Goal: Task Accomplishment & Management: Manage account settings

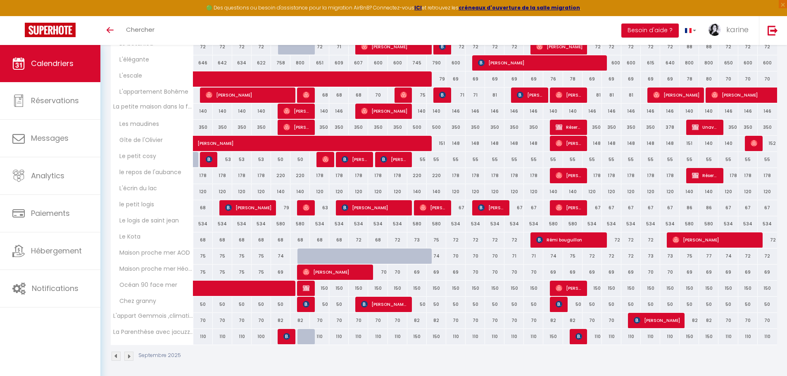
scroll to position [124, 0]
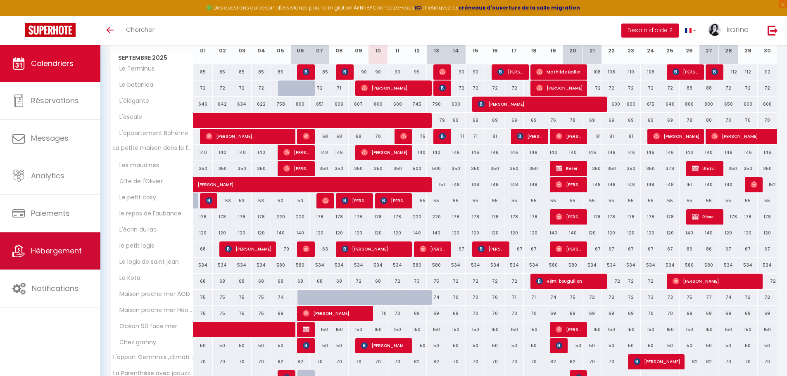
click at [62, 252] on span "Hébergement" at bounding box center [56, 251] width 51 height 10
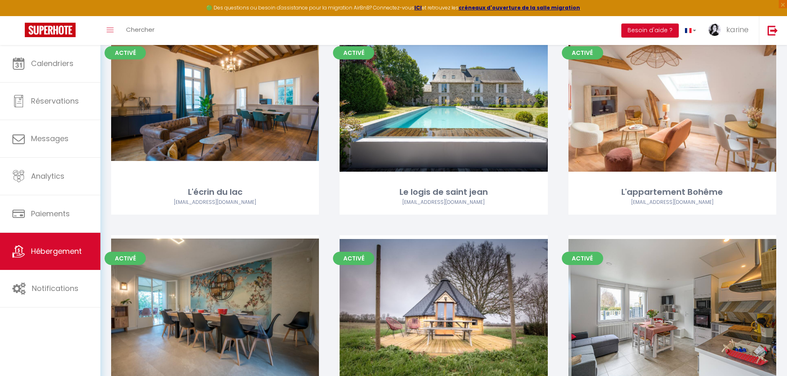
scroll to position [537, 0]
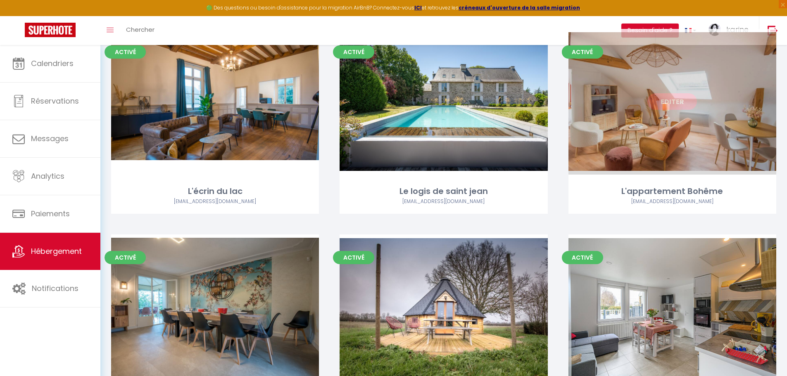
click at [677, 106] on link "Editer" at bounding box center [672, 101] width 50 height 17
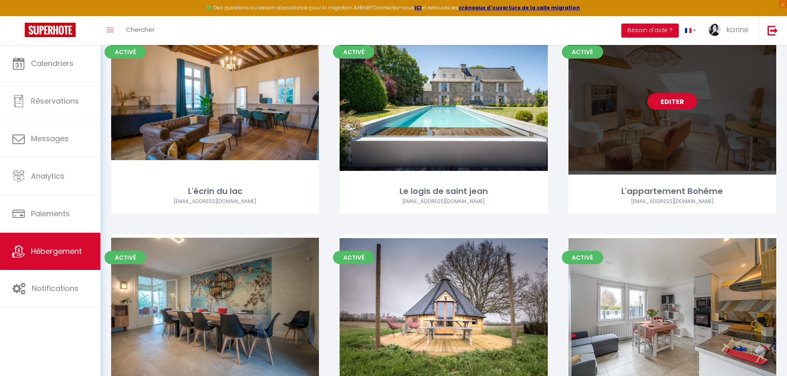
click at [679, 98] on link "Editer" at bounding box center [672, 101] width 50 height 17
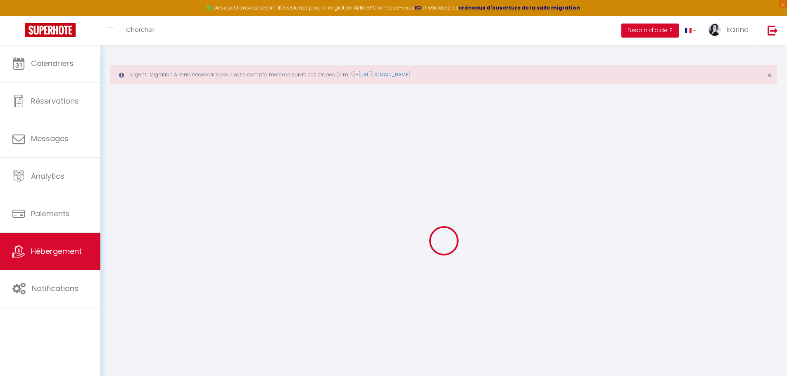
select select
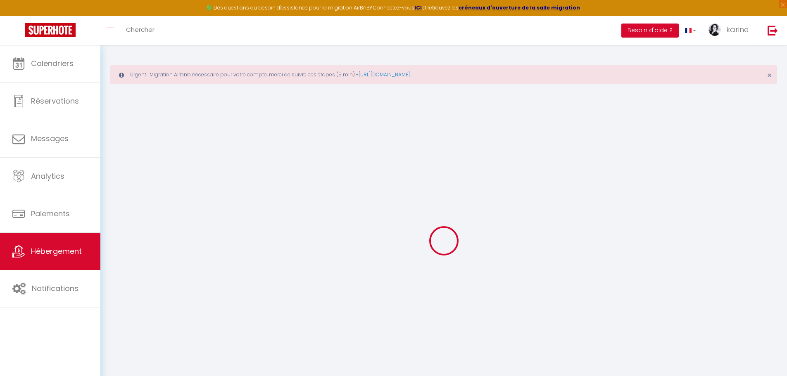
select select
checkbox input "false"
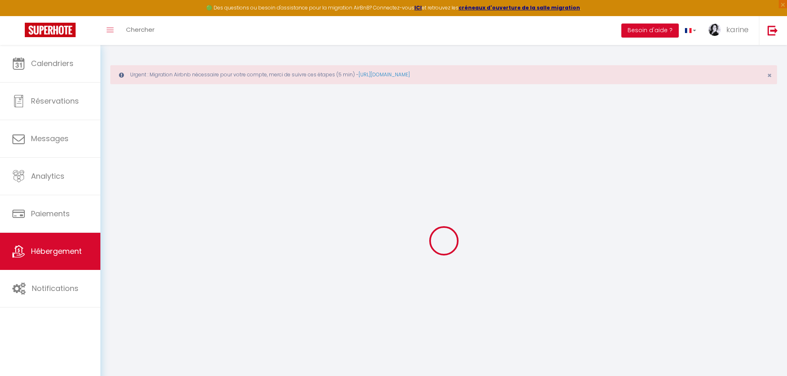
select select
type input "L'appartement Bohême"
type input "[PERSON_NAME]"
type input "des minières"
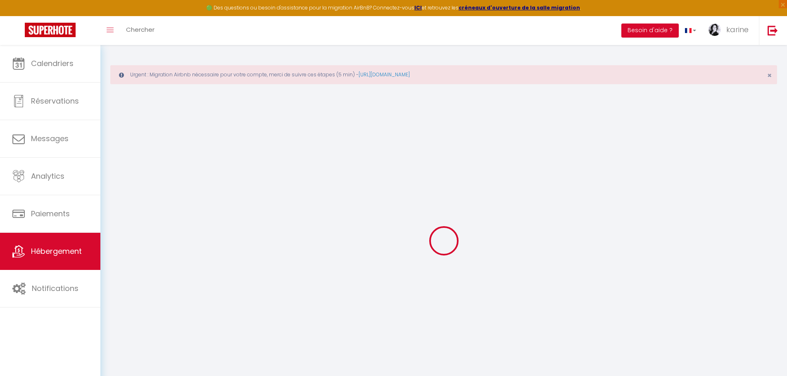
select select "2"
type input "70"
type input "35"
type input "5"
type input "0"
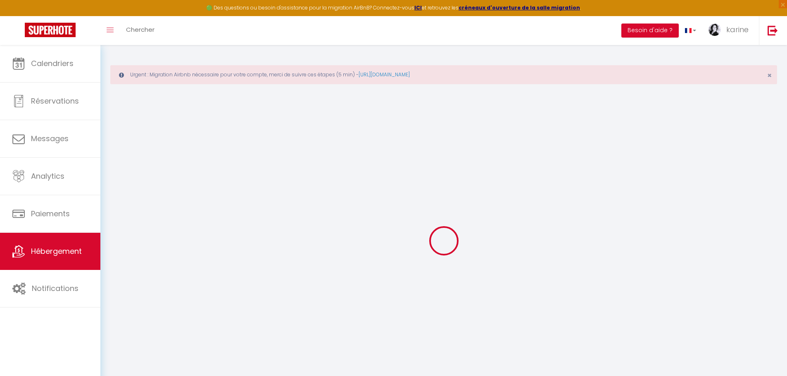
select select
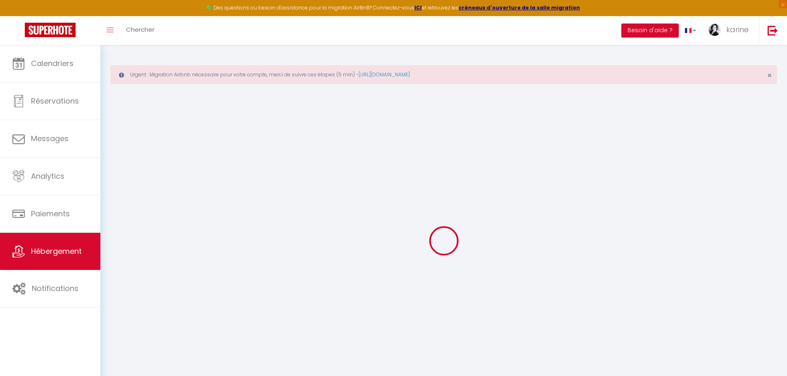
type input "[STREET_ADDRESS]"
type input "49100"
type input "[GEOGRAPHIC_DATA]"
type input "[EMAIL_ADDRESS][DOMAIN_NAME]"
select select
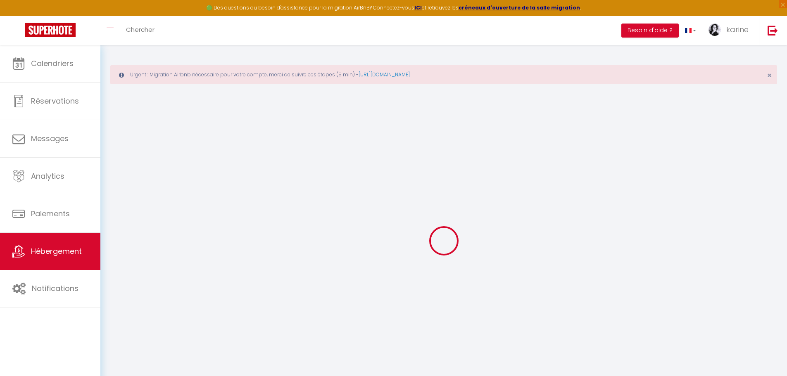
checkbox input "false"
radio input "true"
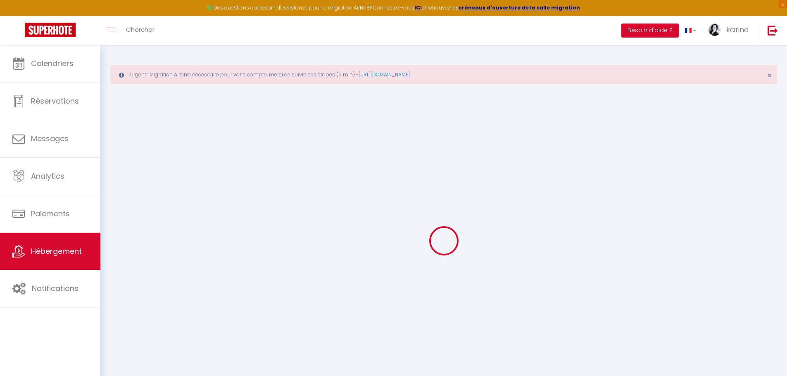
type input "22"
type input "35"
type input "0"
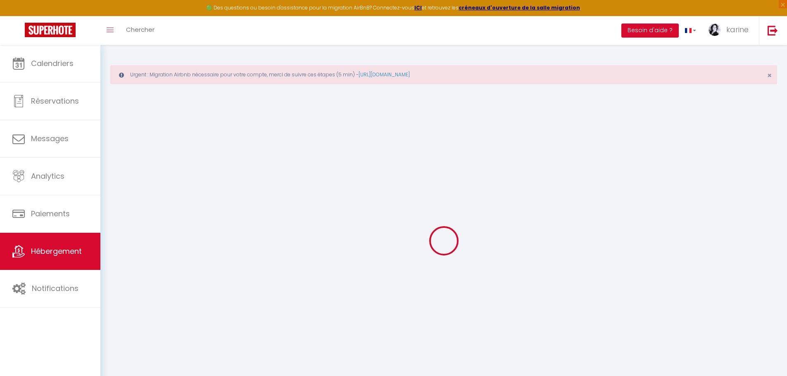
select select
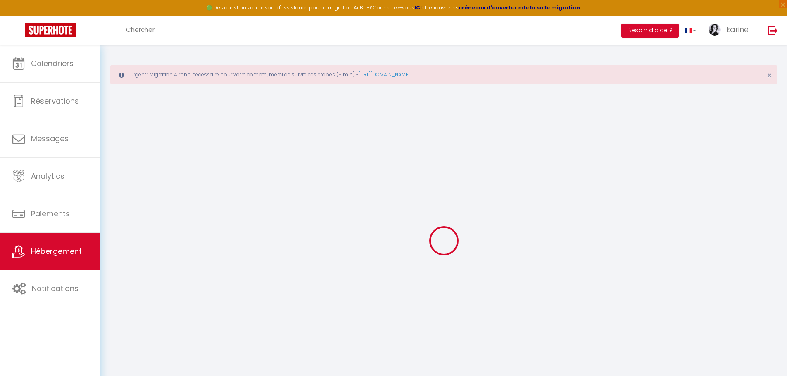
select select
checkbox input "false"
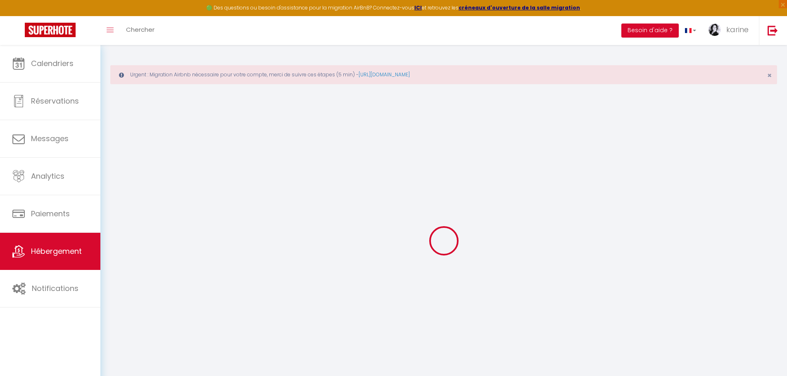
select select
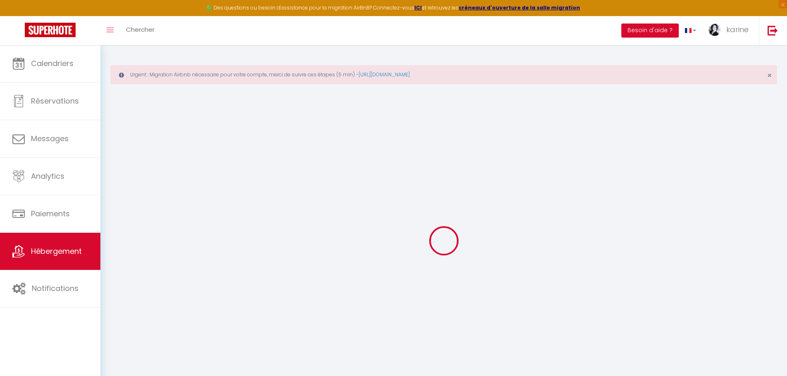
select select
checkbox input "false"
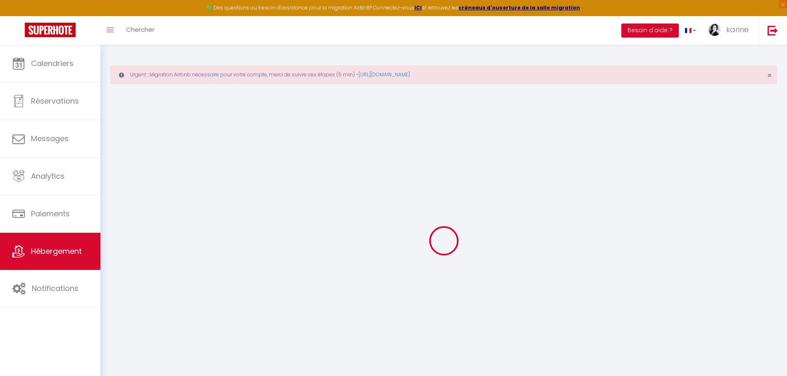
select select
checkbox input "false"
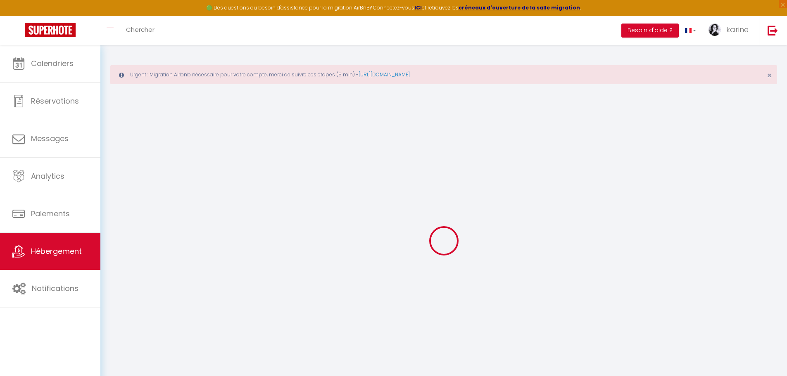
select select
checkbox input "false"
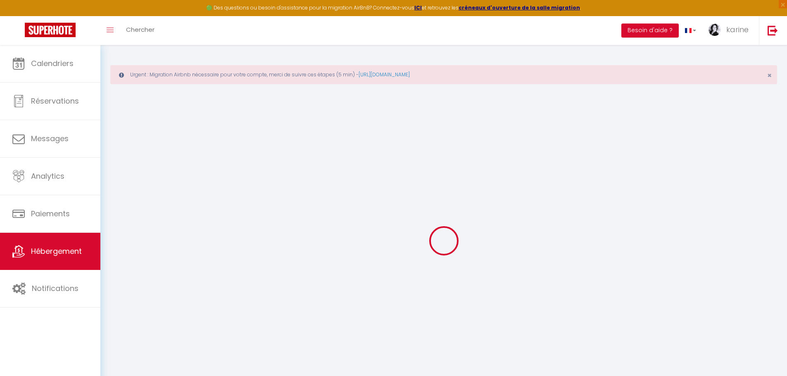
select select "16:00"
select select
select select "10:00"
select select "30"
select select "120"
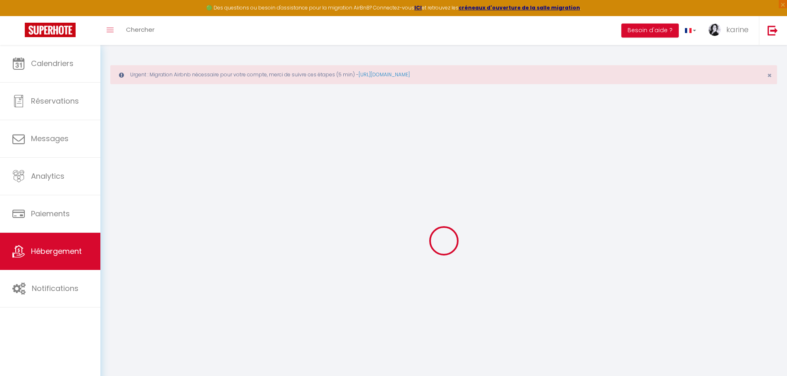
select select "47621"
select select
checkbox input "false"
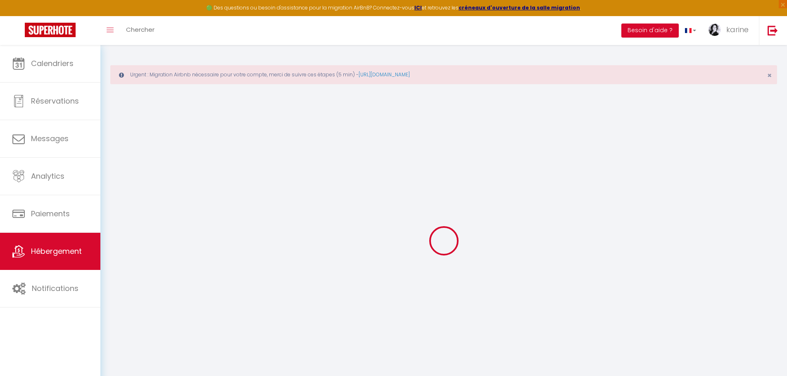
checkbox input "false"
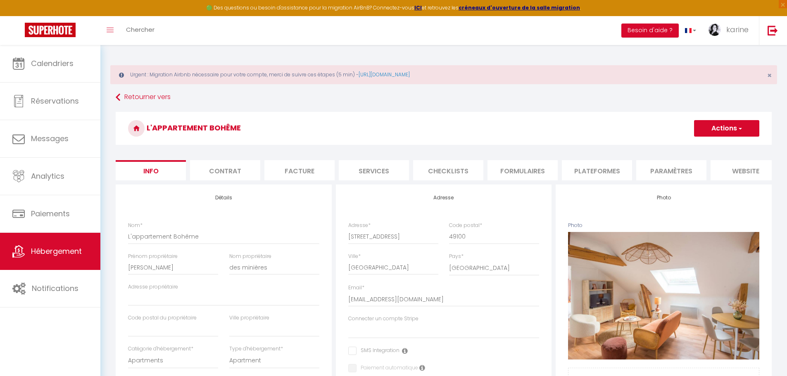
select select
checkbox input "false"
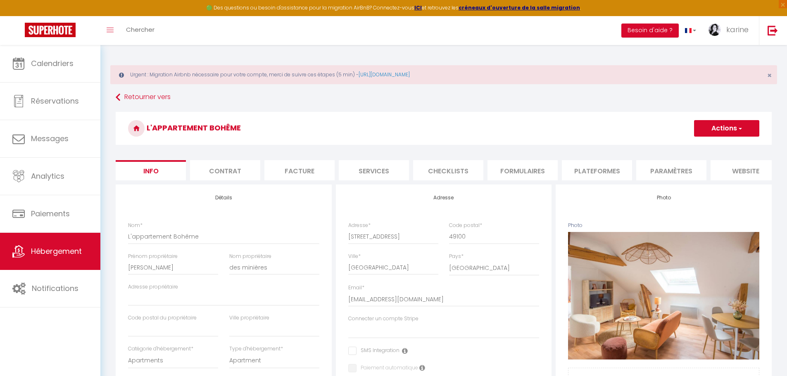
checkbox input "false"
select select "270"
select select "well_reviewed_guests"
select select "EUR"
select select "13849-1122492242816217986"
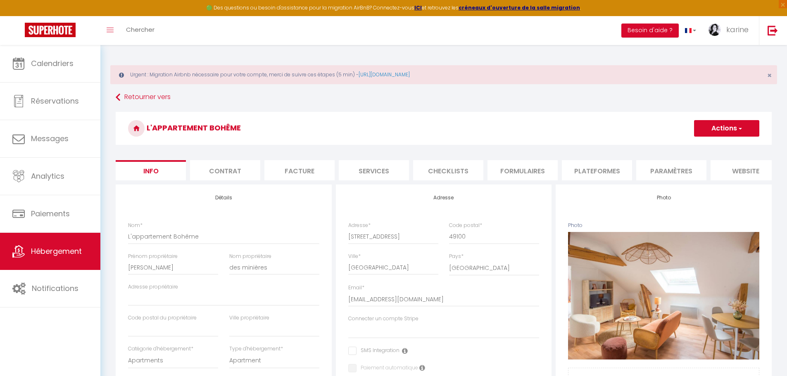
click at [595, 171] on li "Plateformes" at bounding box center [597, 170] width 70 height 20
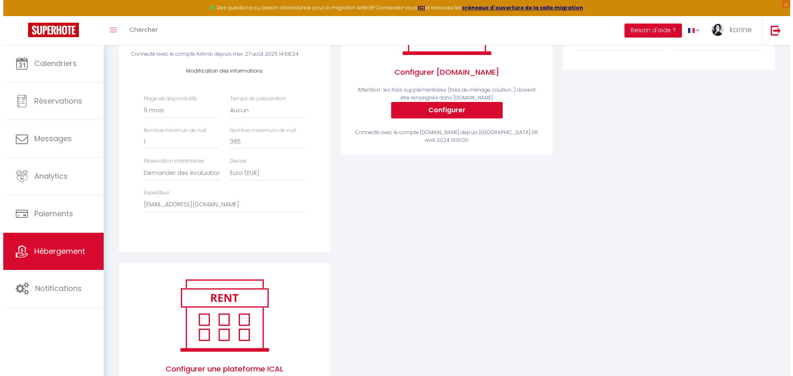
scroll to position [287, 0]
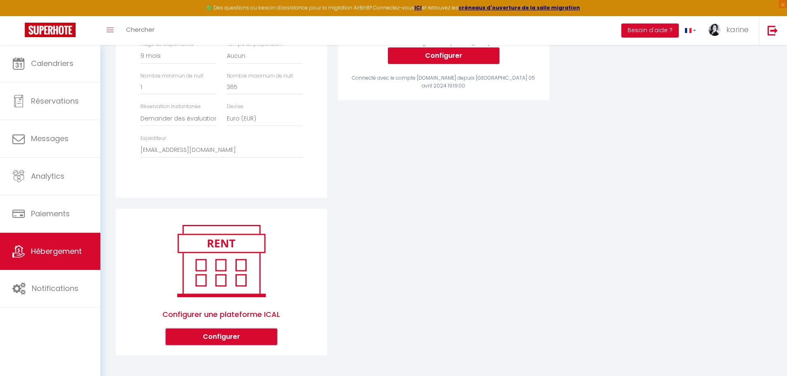
click at [216, 336] on button "Configurer" at bounding box center [221, 337] width 111 height 17
select select "1"
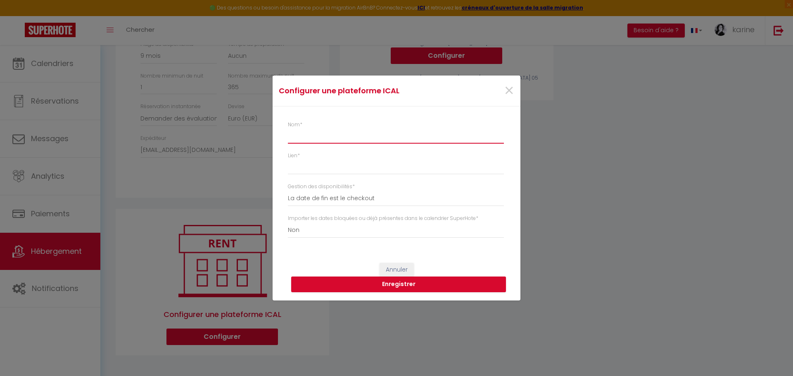
click at [296, 139] on input "Nom *" at bounding box center [396, 136] width 216 height 15
type input "abritel"
click at [294, 163] on input "Lien *" at bounding box center [396, 167] width 216 height 15
paste input "[URL][DOMAIN_NAME]"
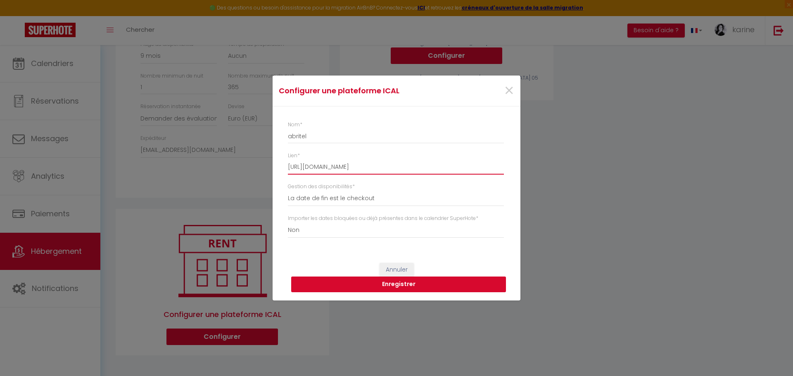
type input "[URL][DOMAIN_NAME]"
click at [401, 285] on button "Enregistrer" at bounding box center [398, 285] width 215 height 16
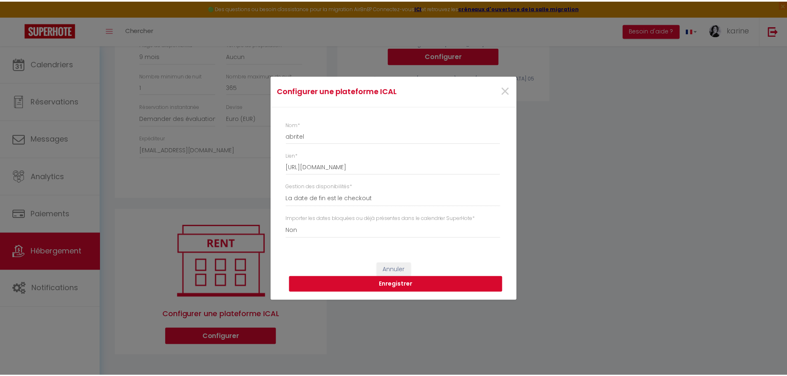
scroll to position [0, 0]
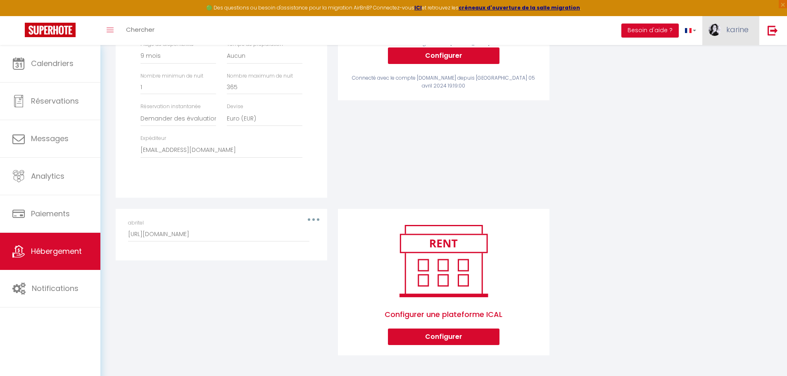
click at [735, 29] on span "karine" at bounding box center [737, 29] width 22 height 10
click at [719, 57] on link "Paramètres" at bounding box center [725, 57] width 61 height 14
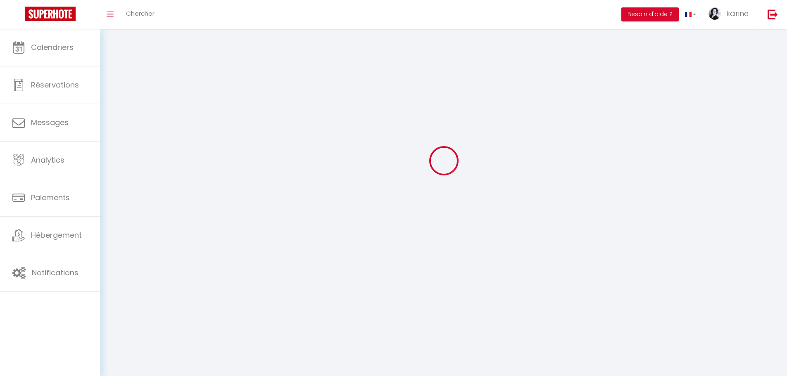
type input "karine"
type input "vallée"
type input "0632449618"
type input "[STREET_ADDRESS]"
type input "49610"
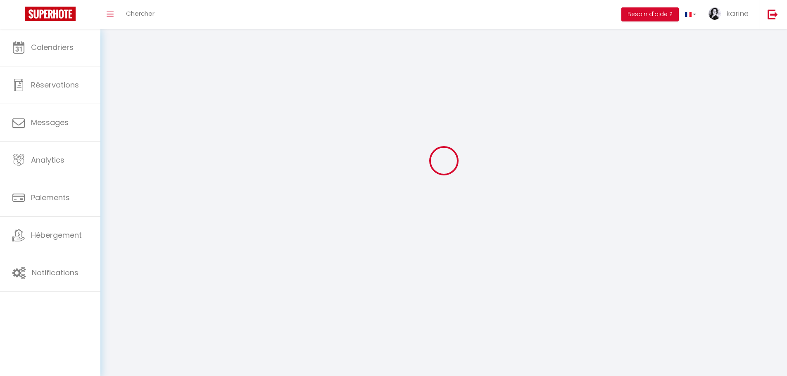
type input "les [GEOGRAPHIC_DATA]"
type input "x80VgtkHD40kD3Wmlp2r5PTyS"
type input "OBeHIjqTVPBG6HTGjLoO2DhdG"
type input "[URL][DOMAIN_NAME]"
select select "28"
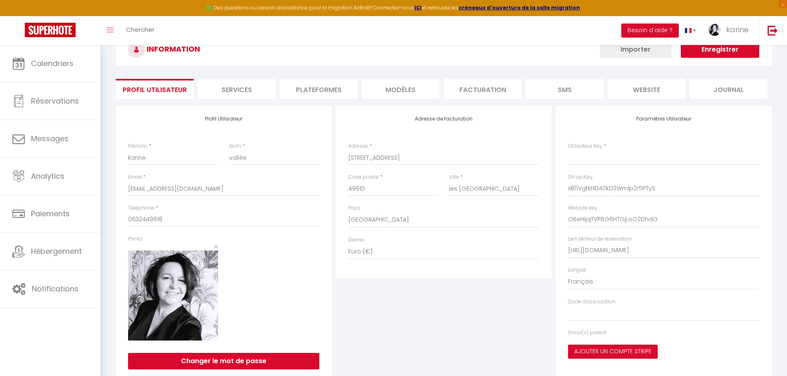
scroll to position [56, 0]
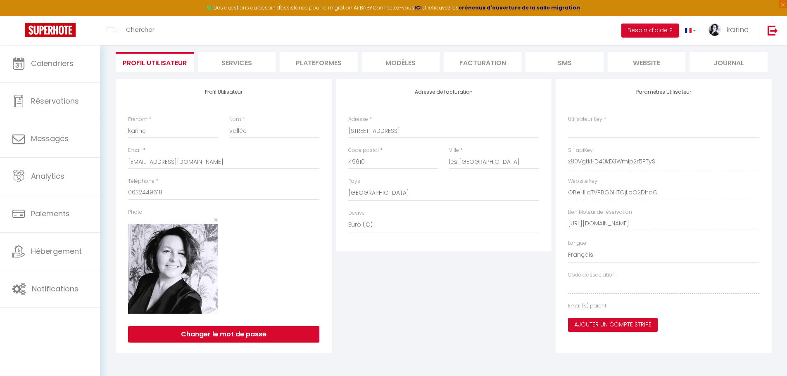
type input "x80VgtkHD40kD3Wmlp2r5PTyS"
type input "OBeHIjqTVPBG6HTGjLoO2DhdG"
type input "[URL][DOMAIN_NAME]"
select select "fr"
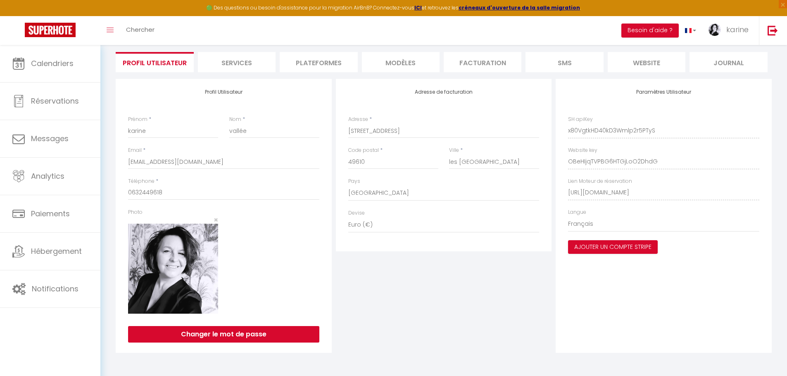
click at [317, 61] on li "Plateformes" at bounding box center [319, 62] width 78 height 20
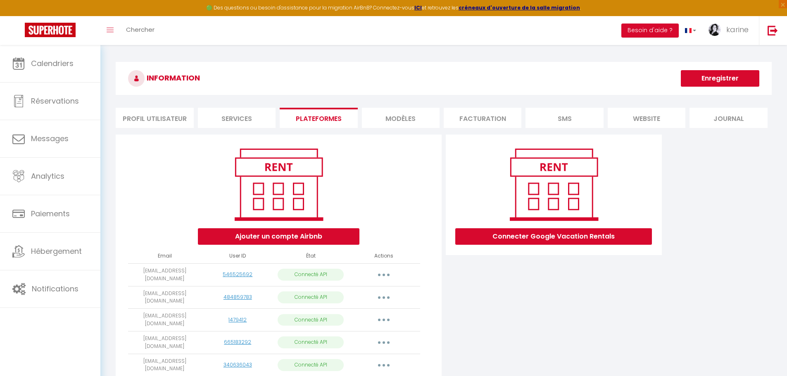
click at [143, 114] on li "Profil Utilisateur" at bounding box center [155, 118] width 78 height 20
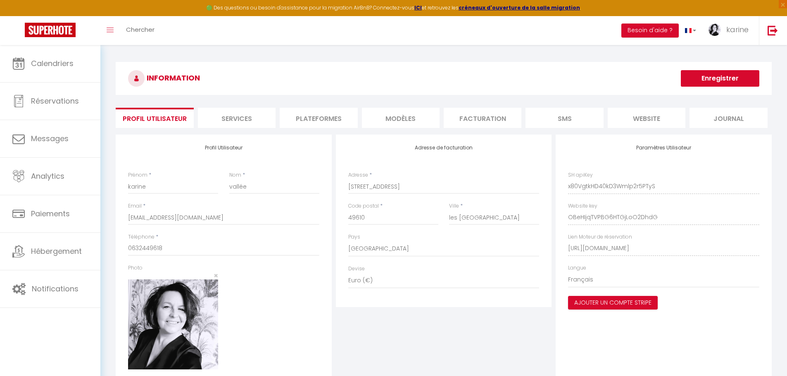
click at [327, 118] on li "Plateformes" at bounding box center [319, 118] width 78 height 20
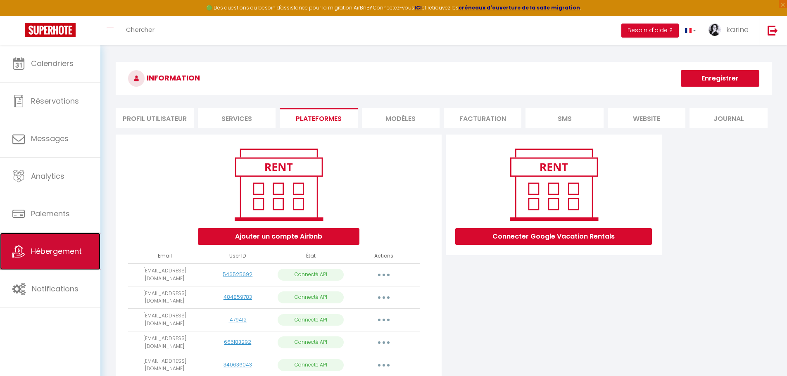
click at [72, 250] on span "Hébergement" at bounding box center [56, 251] width 51 height 10
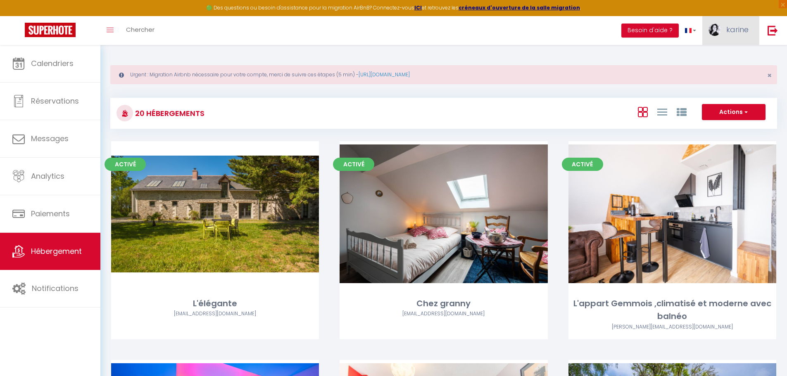
click at [739, 29] on span "karine" at bounding box center [737, 29] width 22 height 10
click at [726, 58] on link "Paramètres" at bounding box center [725, 57] width 61 height 14
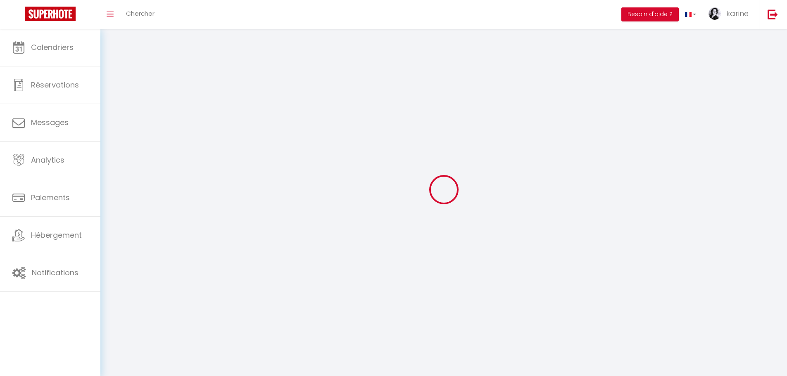
type input "karine"
type input "vallée"
type input "0632449618"
type input "[STREET_ADDRESS]"
type input "49610"
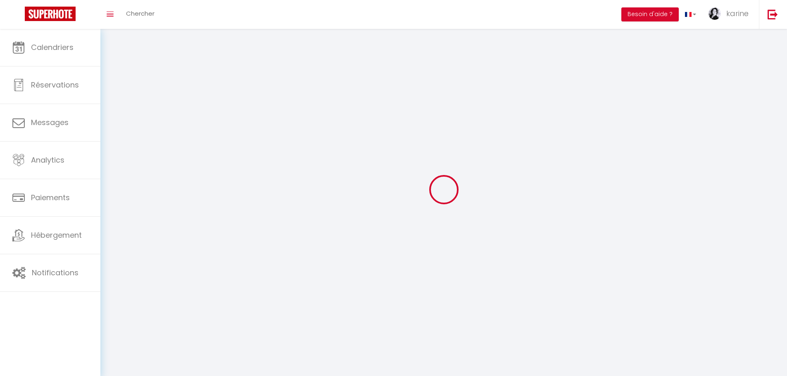
type input "les [GEOGRAPHIC_DATA]"
type input "x80VgtkHD40kD3Wmlp2r5PTyS"
type input "OBeHIjqTVPBG6HTGjLoO2DhdG"
type input "[URL][DOMAIN_NAME]"
select select "28"
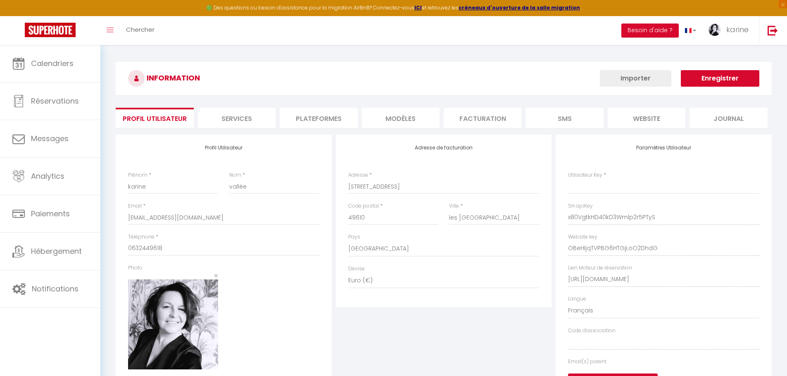
type input "x80VgtkHD40kD3Wmlp2r5PTyS"
type input "OBeHIjqTVPBG6HTGjLoO2DhdG"
type input "[URL][DOMAIN_NAME]"
select select "fr"
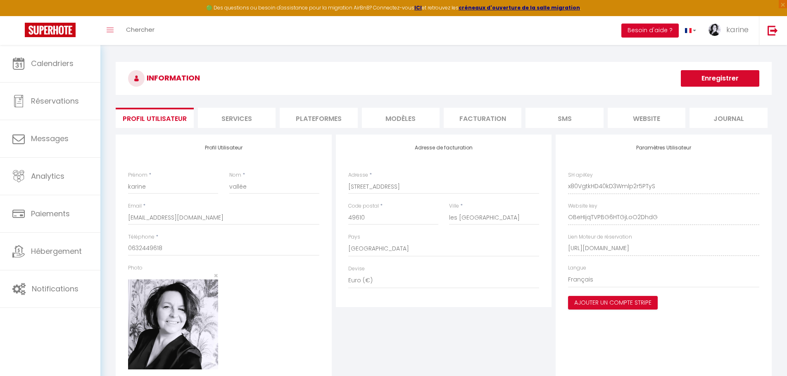
click at [645, 30] on button "Besoin d'aide ?" at bounding box center [649, 31] width 57 height 14
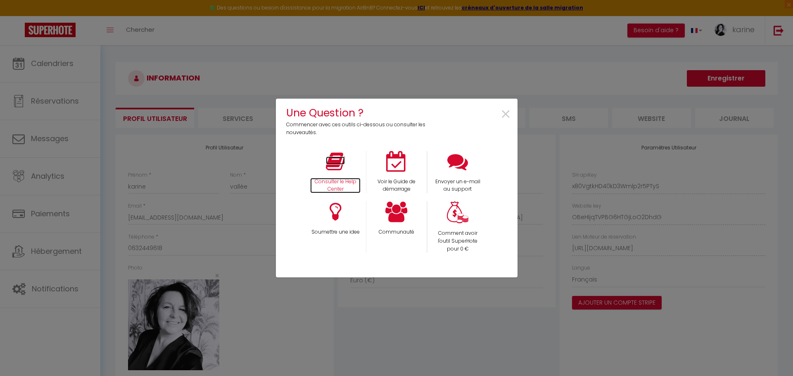
click at [335, 170] on icon at bounding box center [335, 161] width 19 height 21
click at [285, 57] on div "Une Question ? Commencer avec ces outils ci-dessous ou consulter les nouveautés…" at bounding box center [397, 188] width 242 height 376
click at [51, 252] on div "Une Question ? Commencer avec ces outils ci-dessous ou consulter les nouveautés…" at bounding box center [396, 188] width 793 height 376
click at [505, 114] on span "×" at bounding box center [505, 115] width 11 height 26
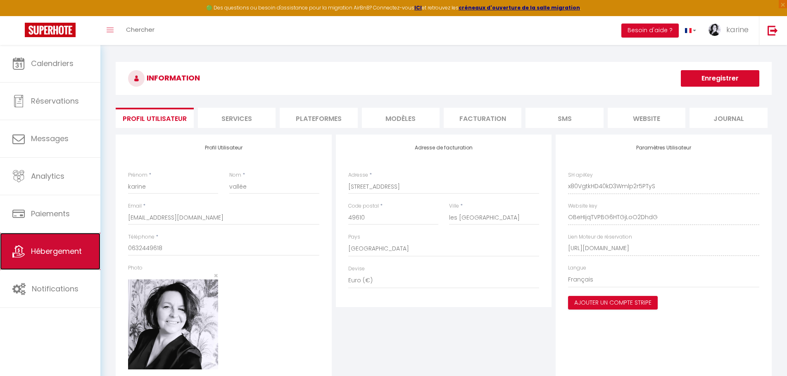
click at [66, 254] on span "Hébergement" at bounding box center [56, 251] width 51 height 10
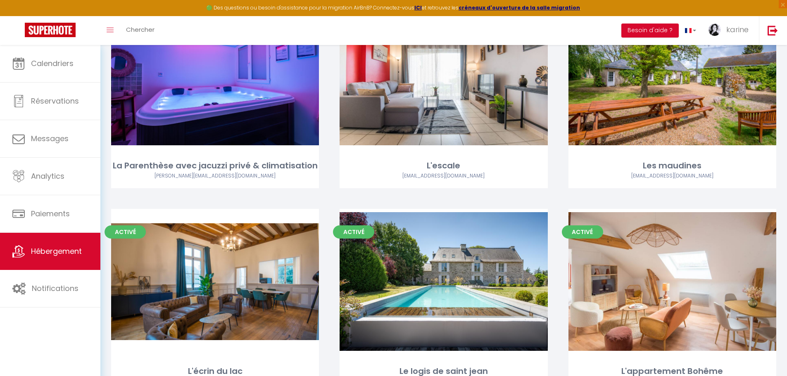
scroll to position [372, 0]
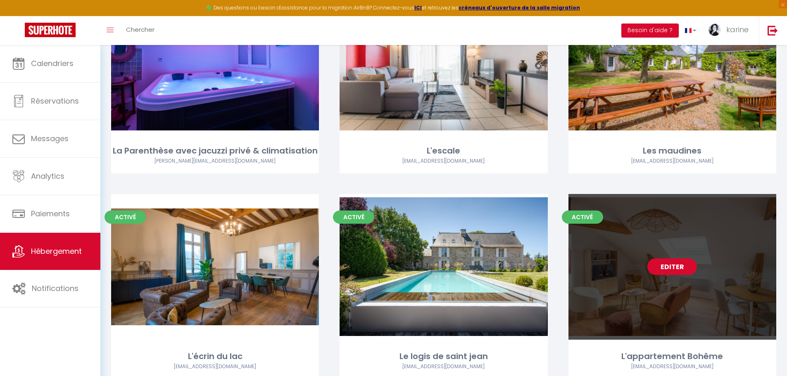
click at [663, 268] on link "Editer" at bounding box center [672, 266] width 50 height 17
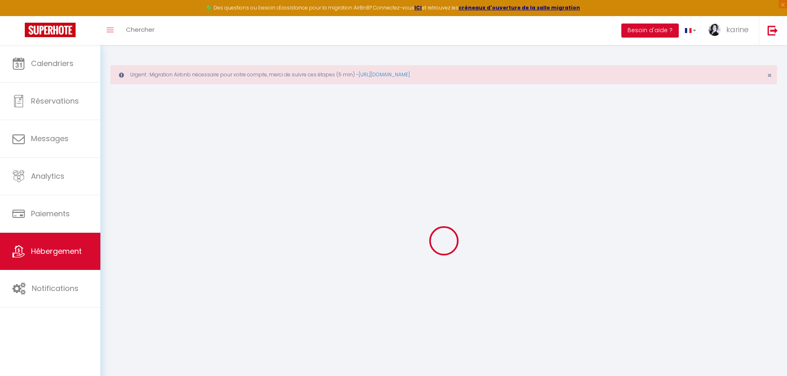
select select "47621"
select select
checkbox input "false"
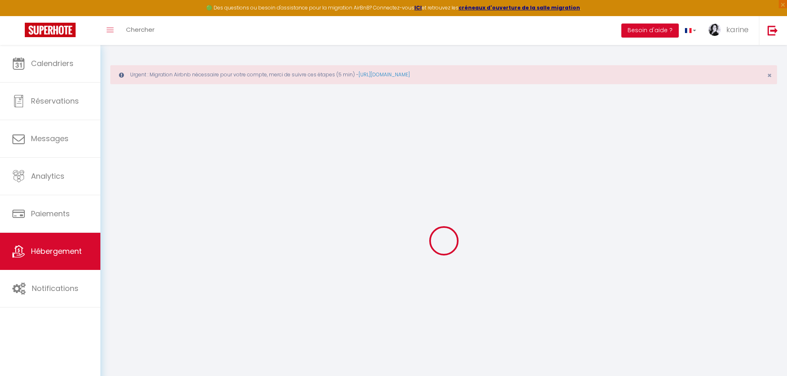
checkbox input "false"
select select "16:00"
select select
select select "10:00"
select select "30"
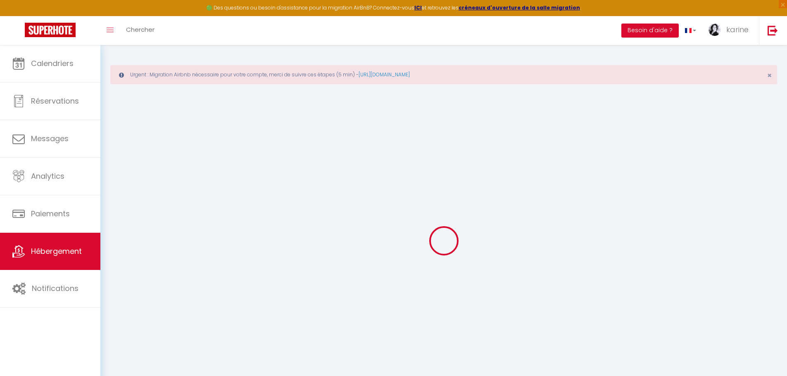
select select "120"
select select
checkbox input "false"
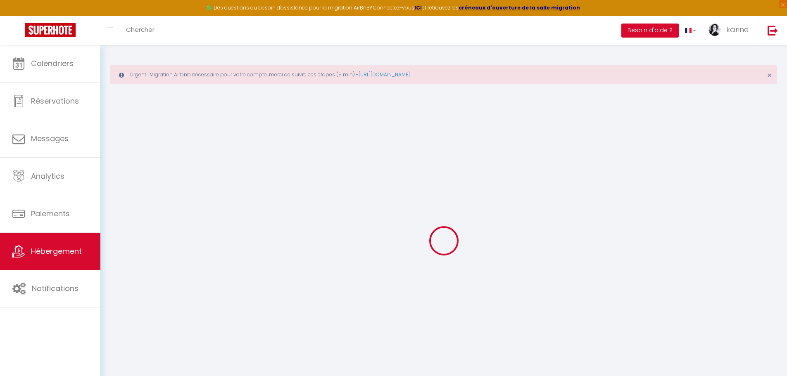
checkbox input "false"
select select
checkbox input "false"
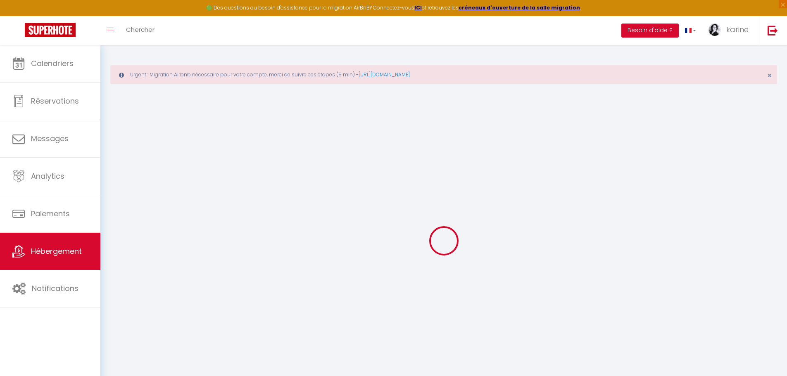
checkbox input "false"
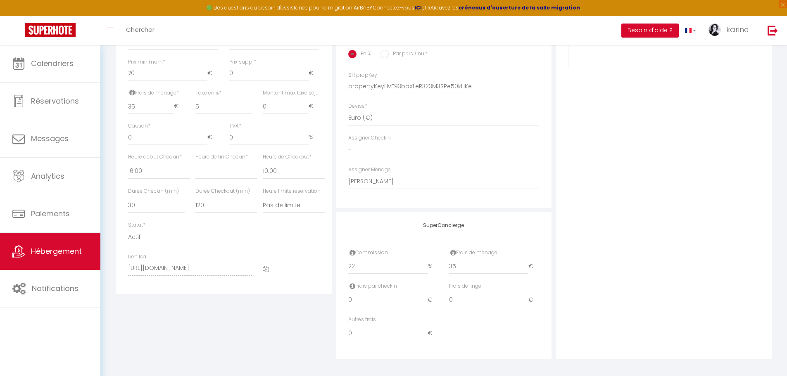
scroll to position [393, 0]
click at [265, 267] on icon at bounding box center [266, 265] width 6 height 6
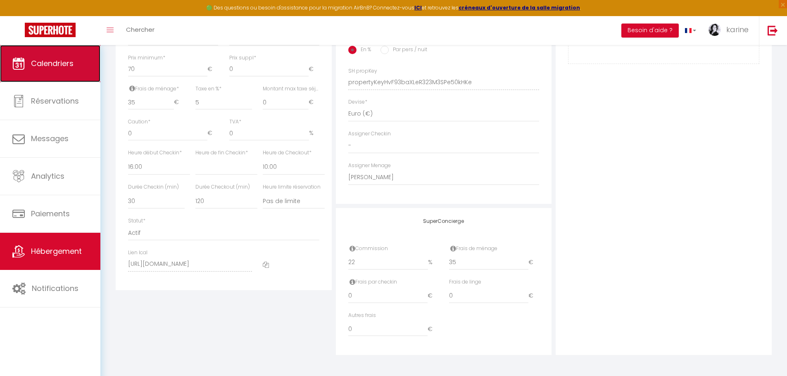
click at [48, 64] on span "Calendriers" at bounding box center [52, 63] width 43 height 10
